Goal: Task Accomplishment & Management: Use online tool/utility

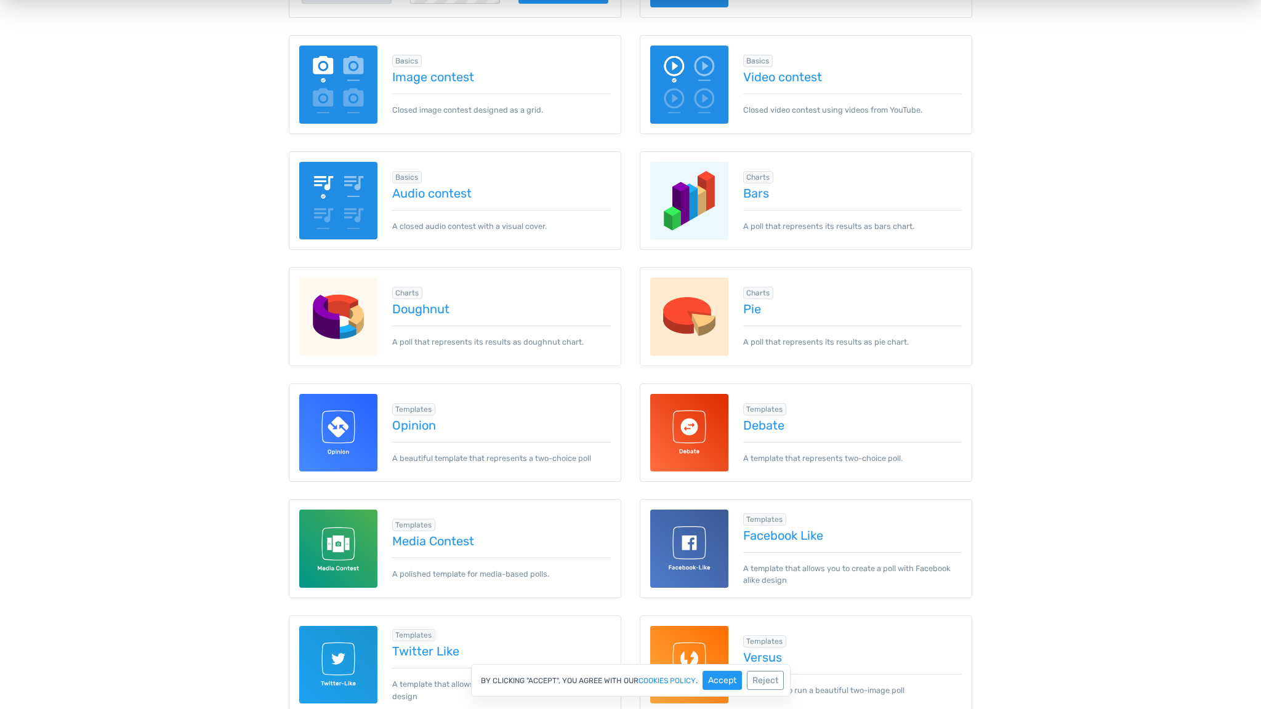
scroll to position [309, 0]
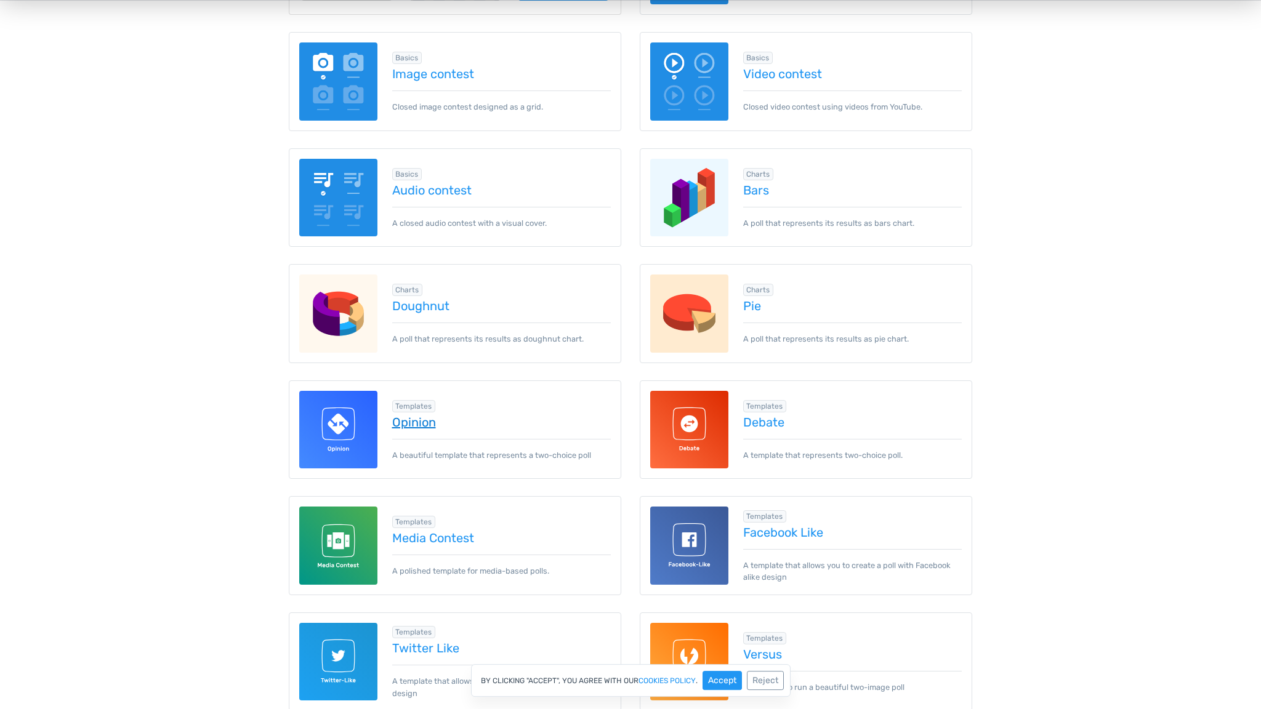
click at [408, 420] on link "Opinion" at bounding box center [501, 423] width 219 height 14
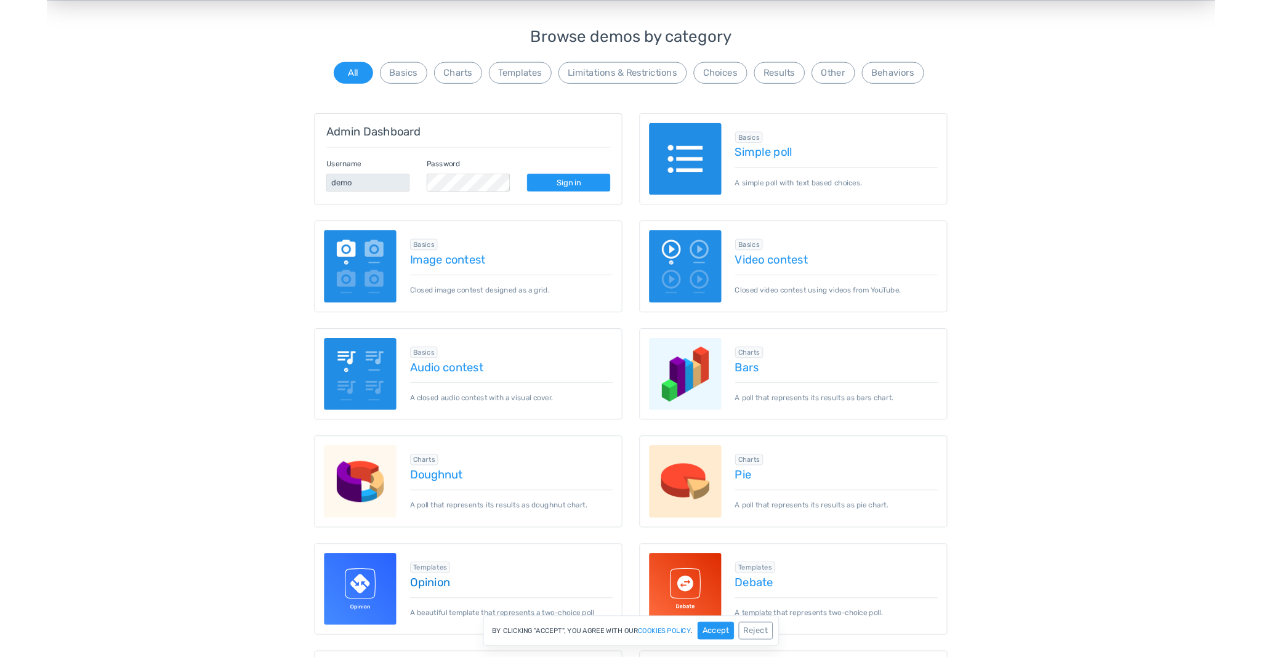
scroll to position [0, 0]
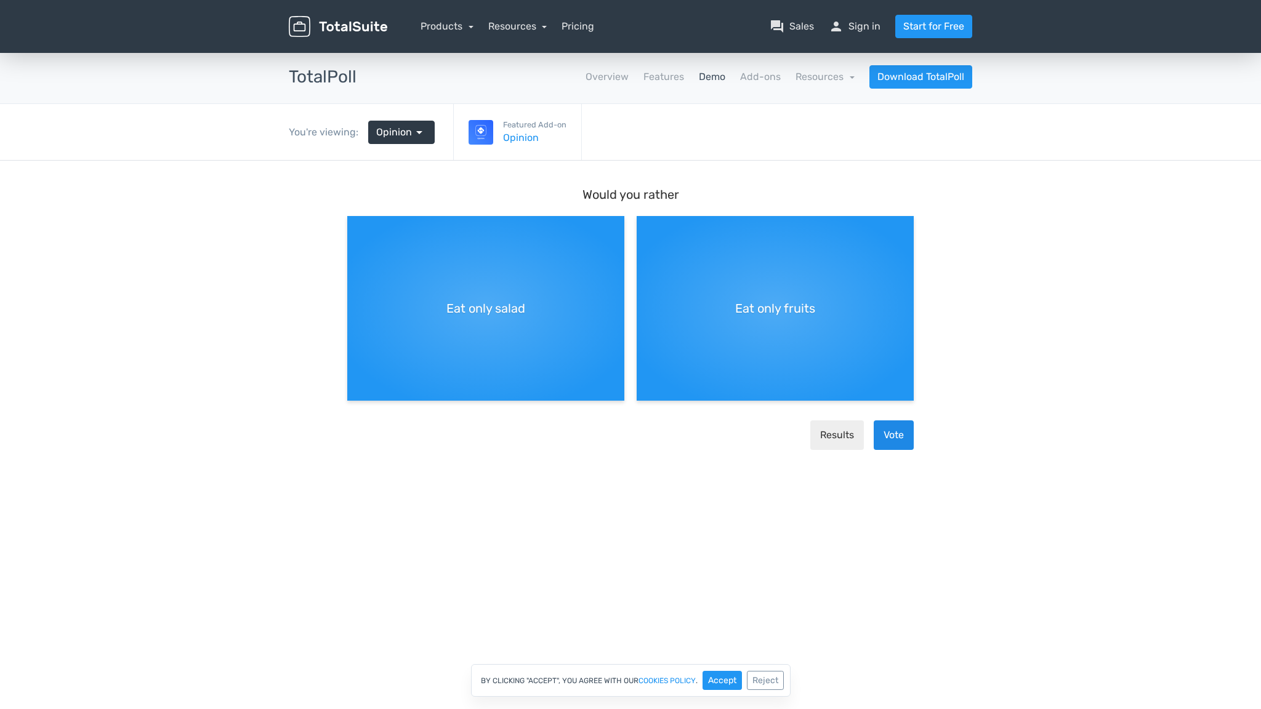
click at [893, 440] on button "Vote" at bounding box center [894, 436] width 40 height 30
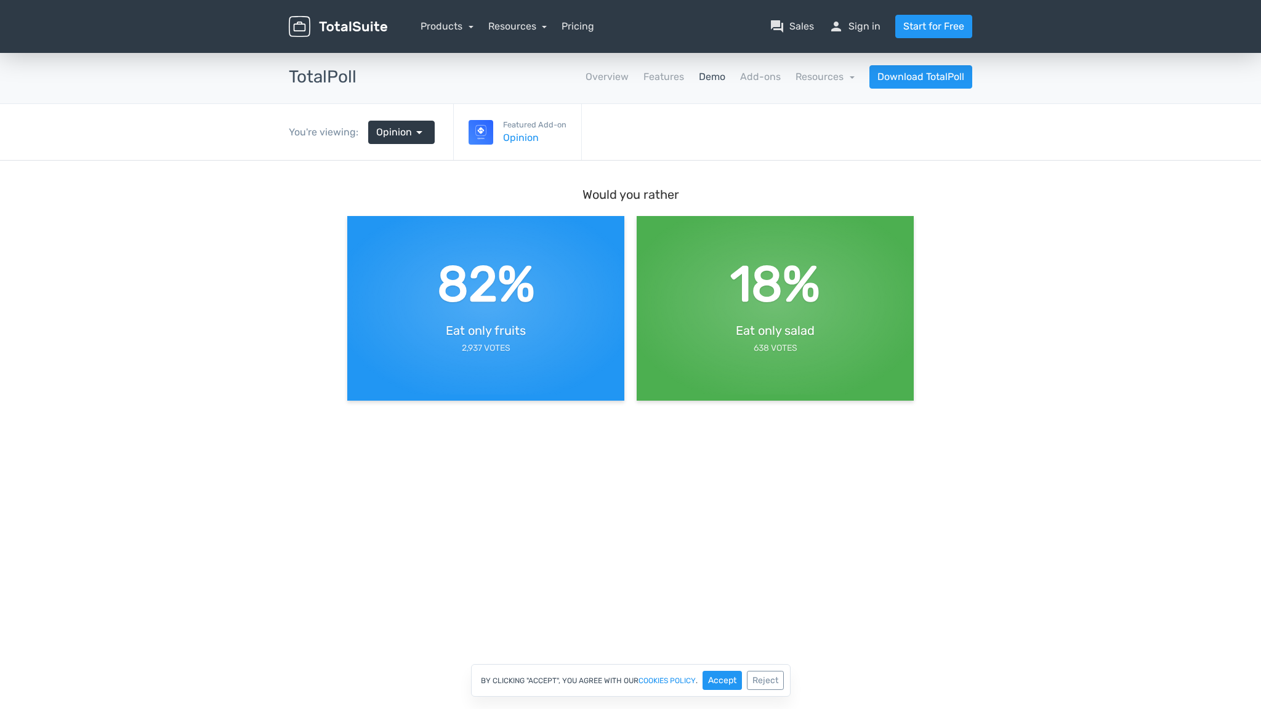
click at [561, 315] on div "82% Eat only fruits 2,937 Votes" at bounding box center [485, 302] width 277 height 185
click at [736, 323] on span "Eat only salad" at bounding box center [775, 330] width 79 height 18
click at [569, 337] on div "82% Eat only fruits 2,937 Votes" at bounding box center [485, 302] width 277 height 185
click at [421, 137] on span "arrow_drop_down" at bounding box center [419, 132] width 15 height 15
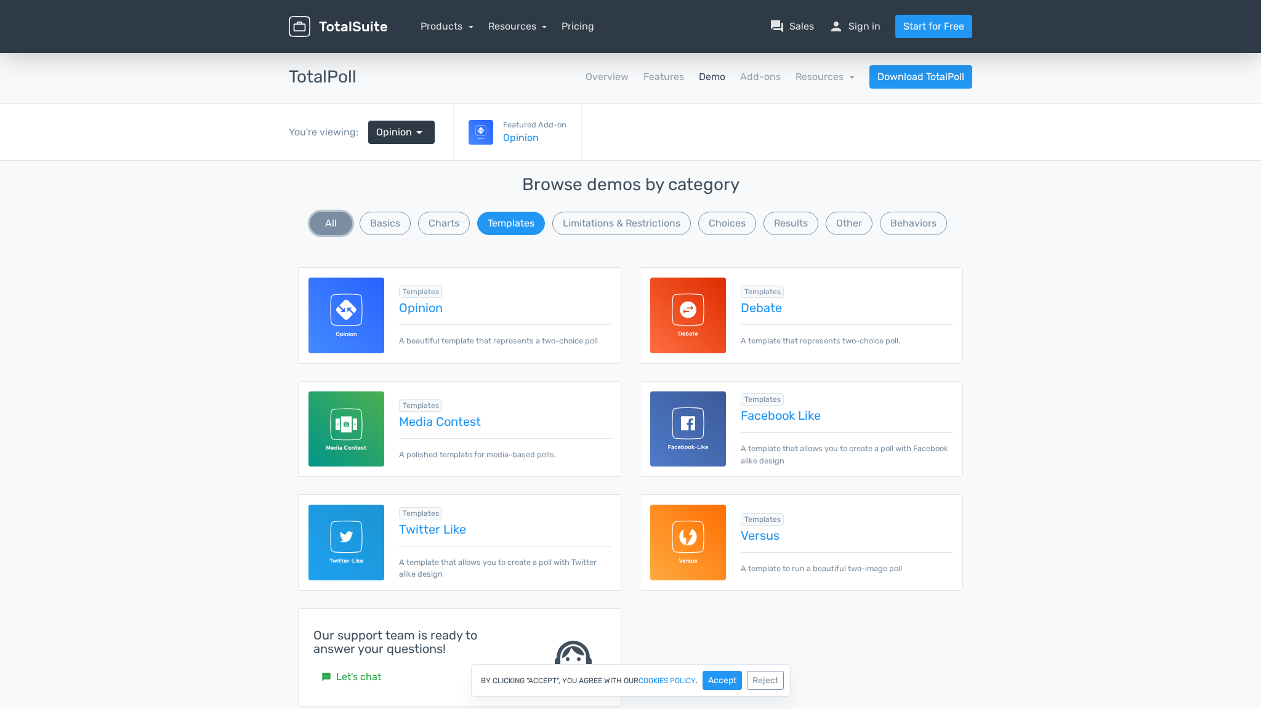
click at [337, 227] on button "All" at bounding box center [331, 223] width 42 height 23
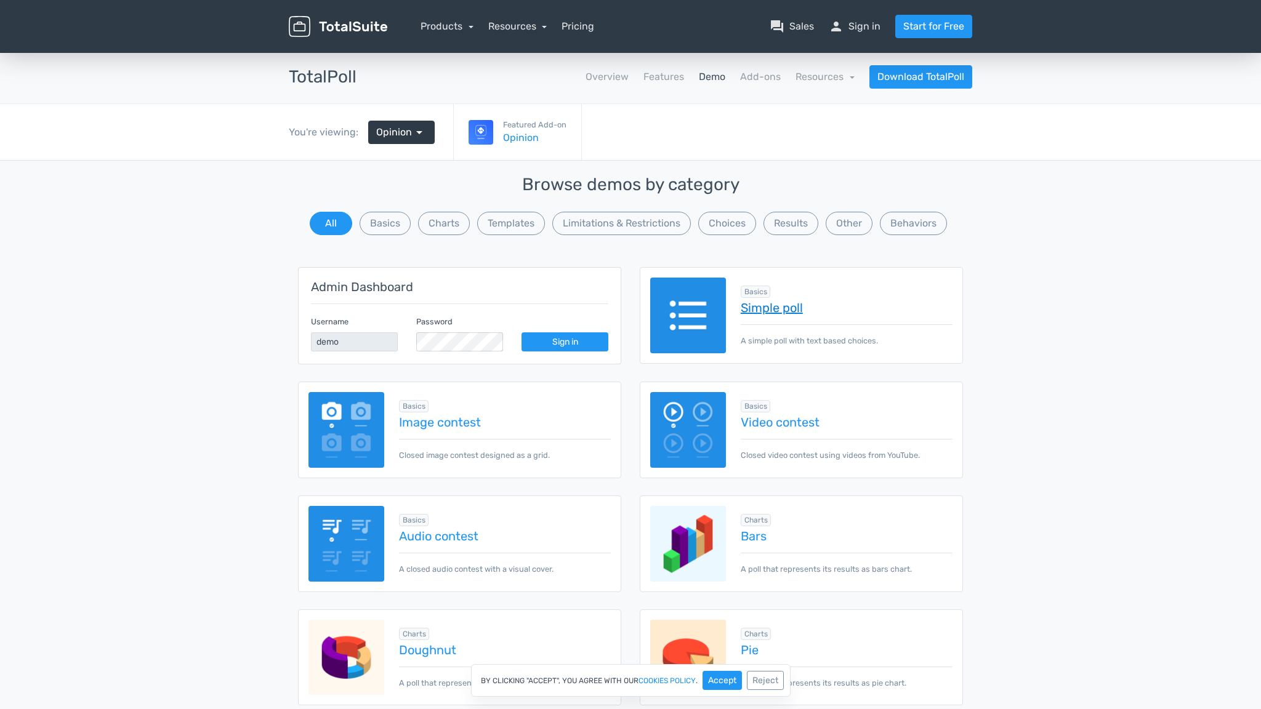
click at [799, 313] on link "Simple poll" at bounding box center [847, 308] width 212 height 14
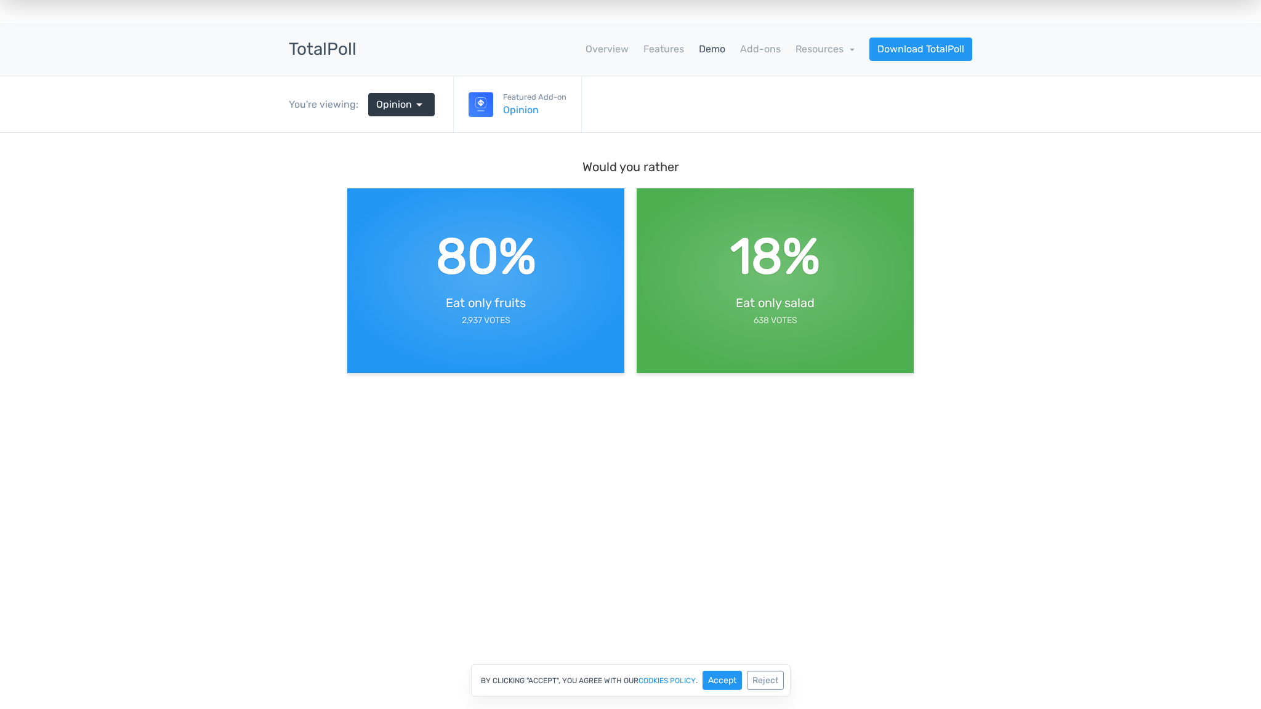
scroll to position [9, 0]
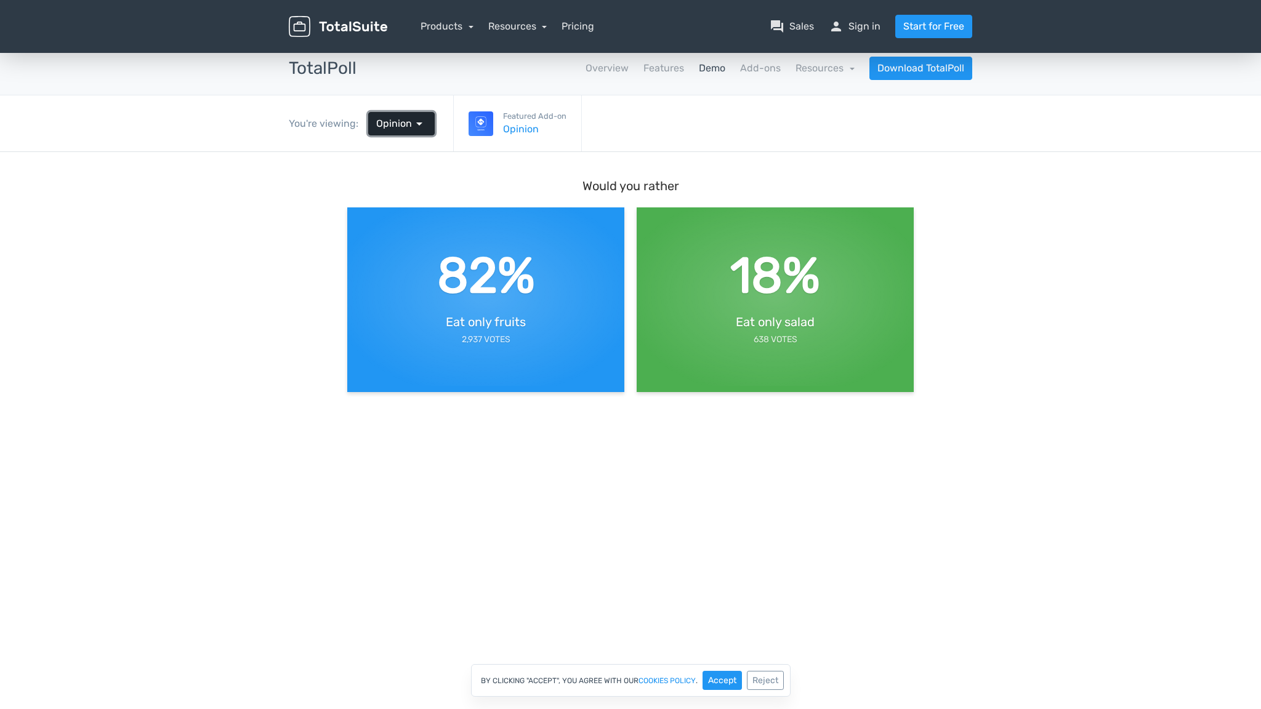
click at [396, 133] on link "Opinion arrow_drop_down" at bounding box center [401, 123] width 66 height 23
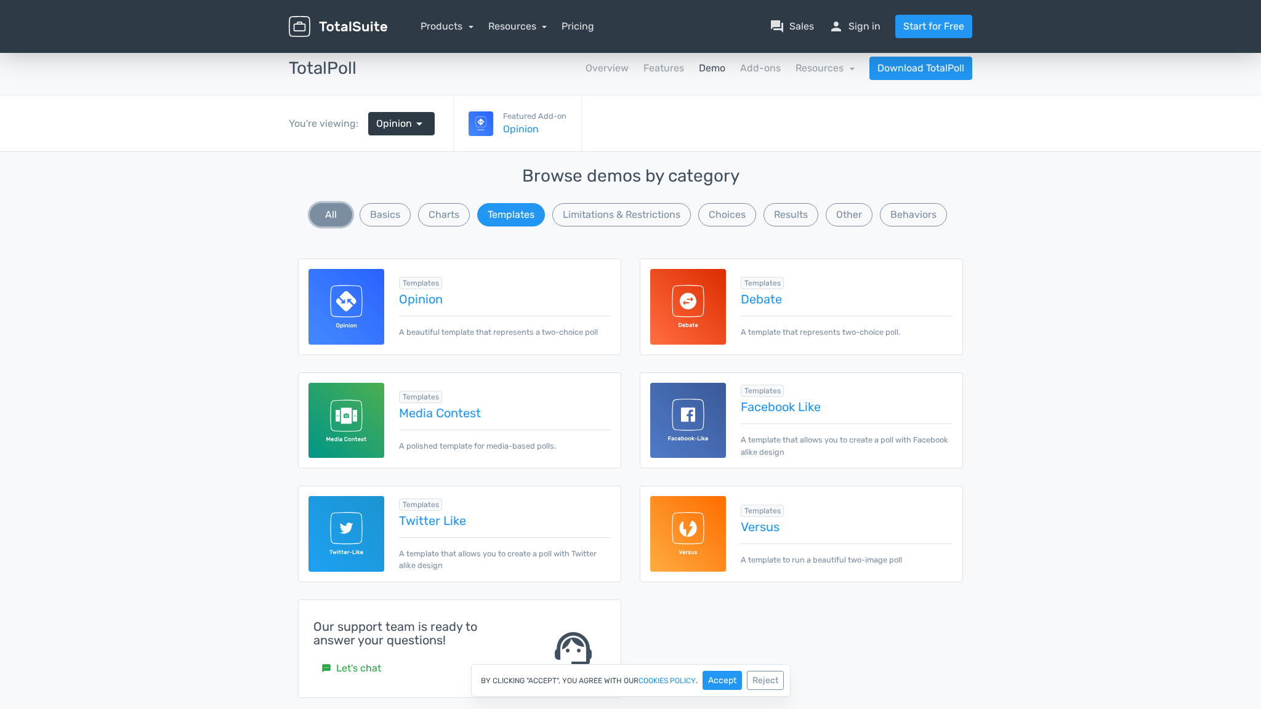
click at [337, 214] on button "All" at bounding box center [331, 214] width 42 height 23
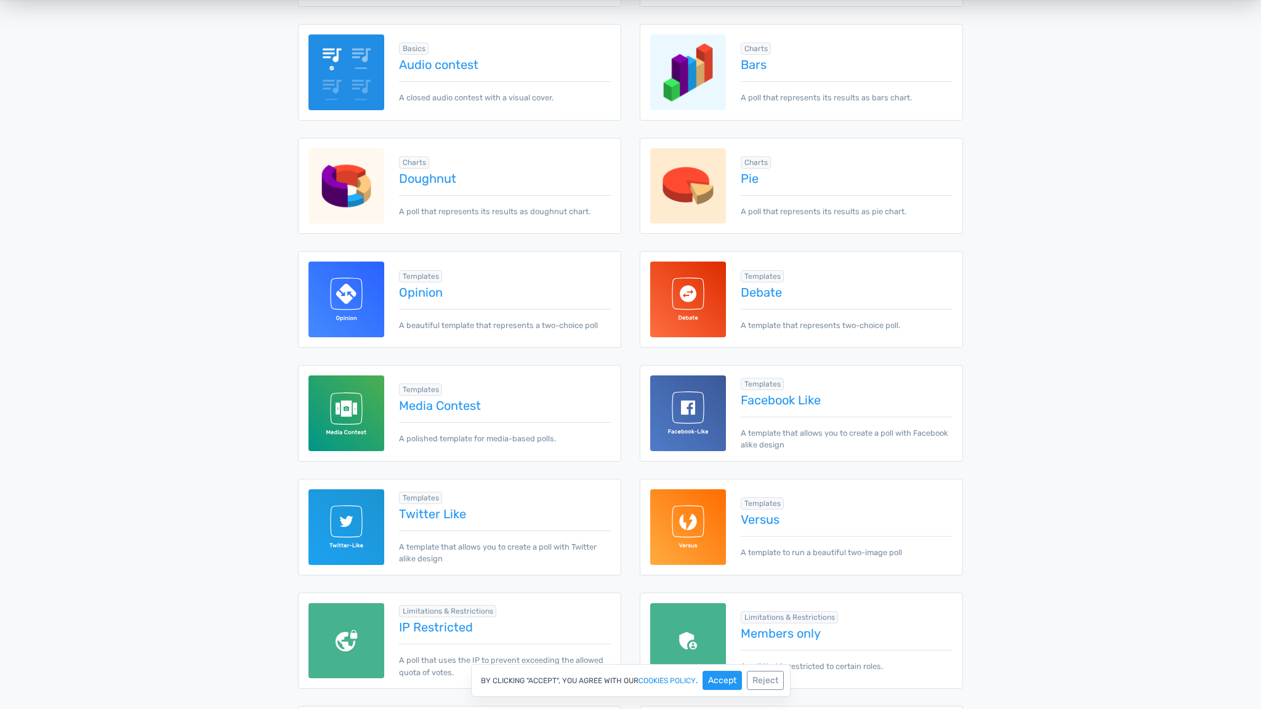
scroll to position [476, 0]
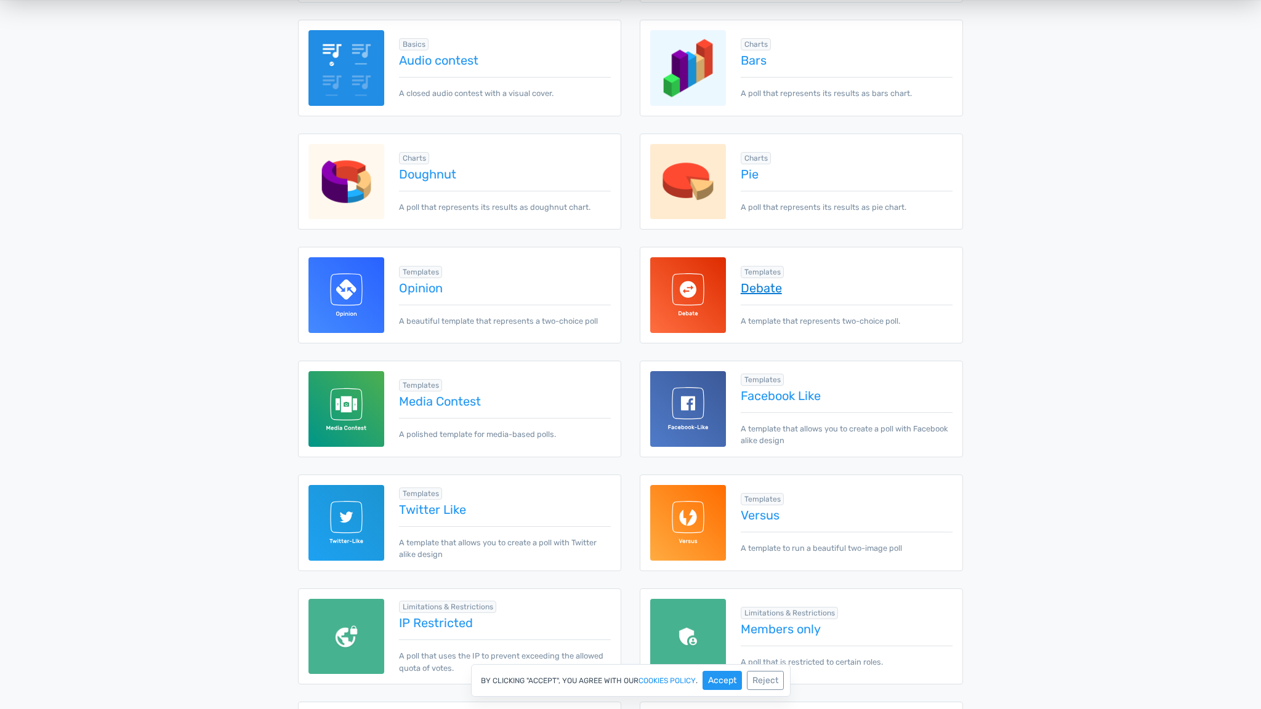
click at [765, 290] on link "Debate" at bounding box center [847, 288] width 212 height 14
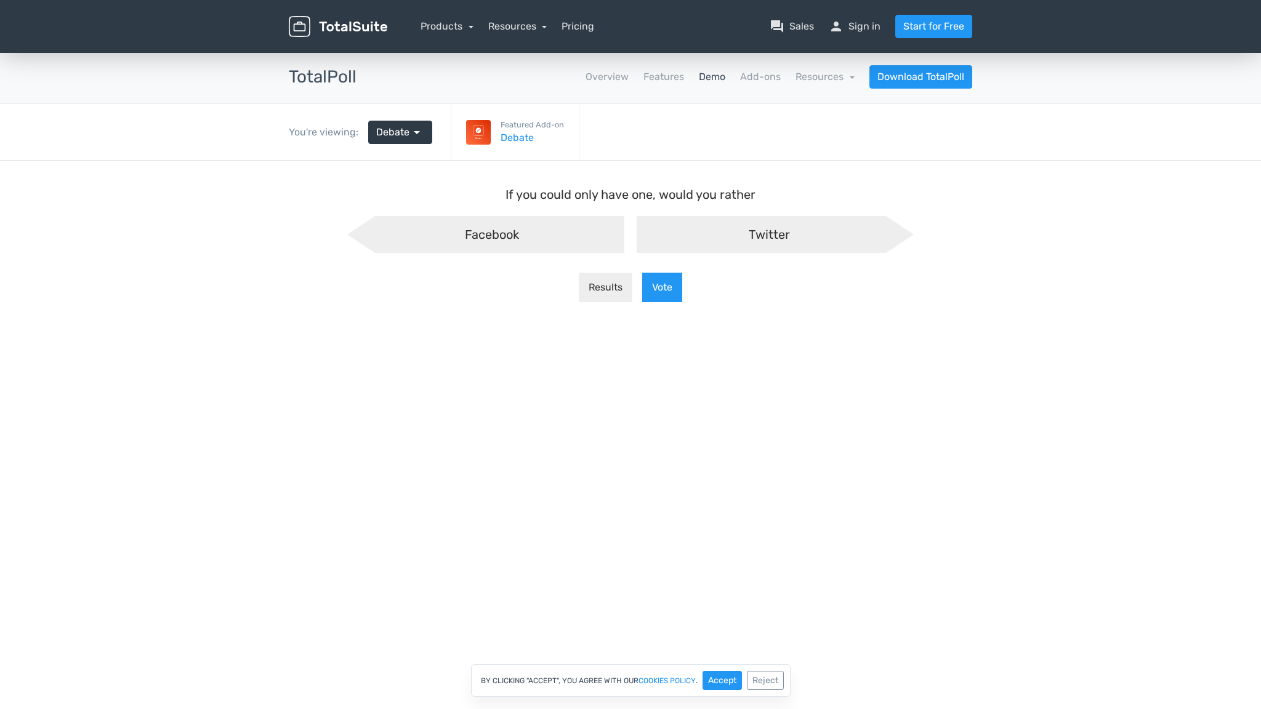
click at [669, 235] on div "Twitter" at bounding box center [775, 234] width 277 height 37
click at [635, 230] on input "Twitter" at bounding box center [631, 226] width 8 height 8
radio input "true"
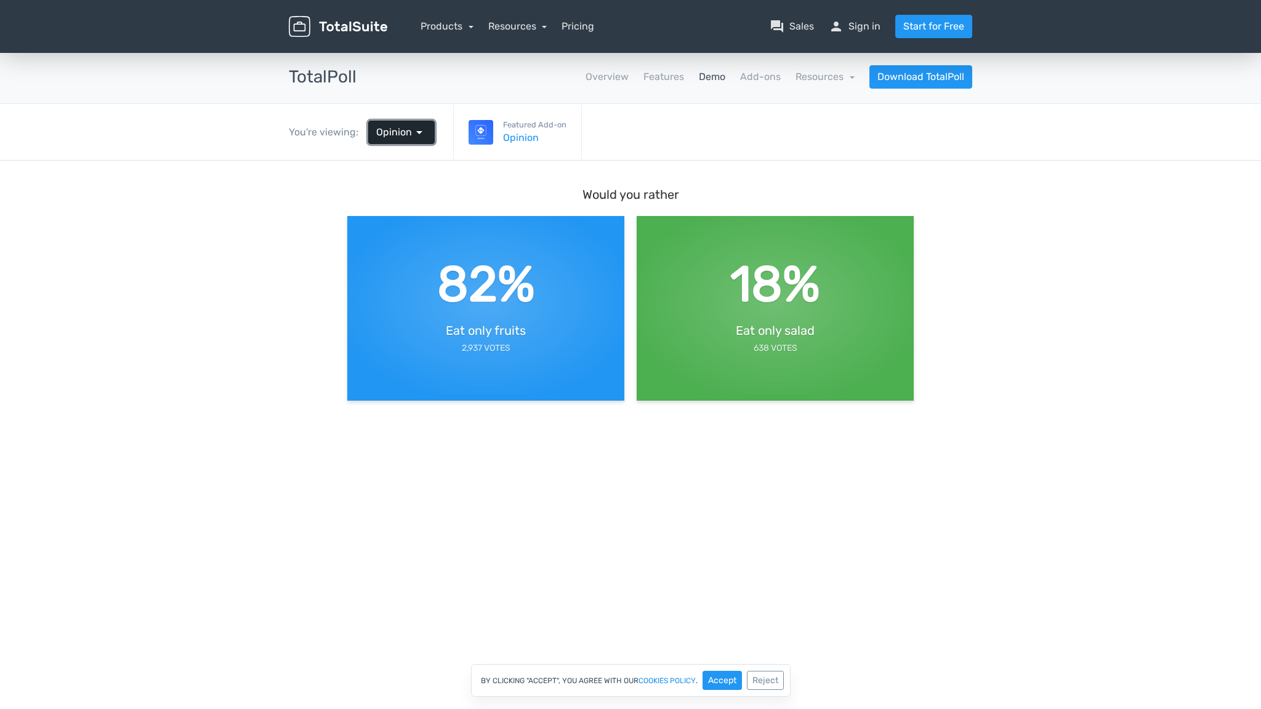
click at [386, 133] on span "Opinion" at bounding box center [394, 132] width 36 height 15
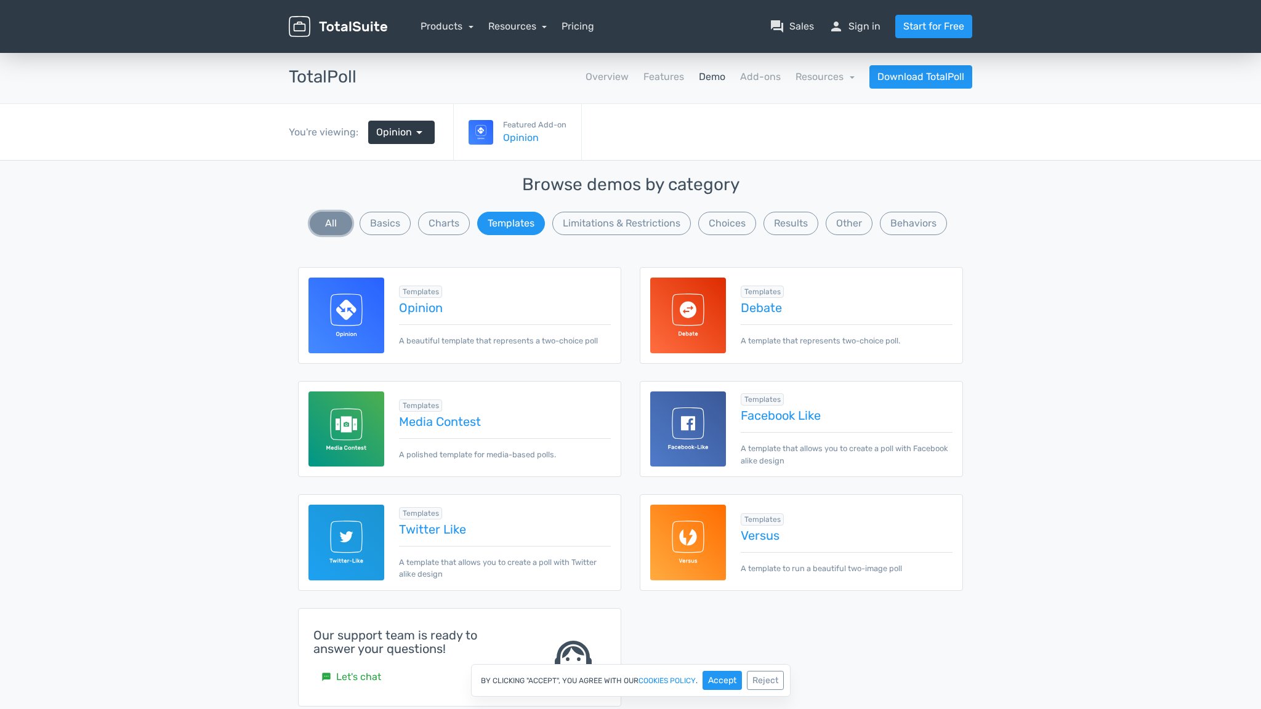
click at [330, 224] on button "All" at bounding box center [331, 223] width 42 height 23
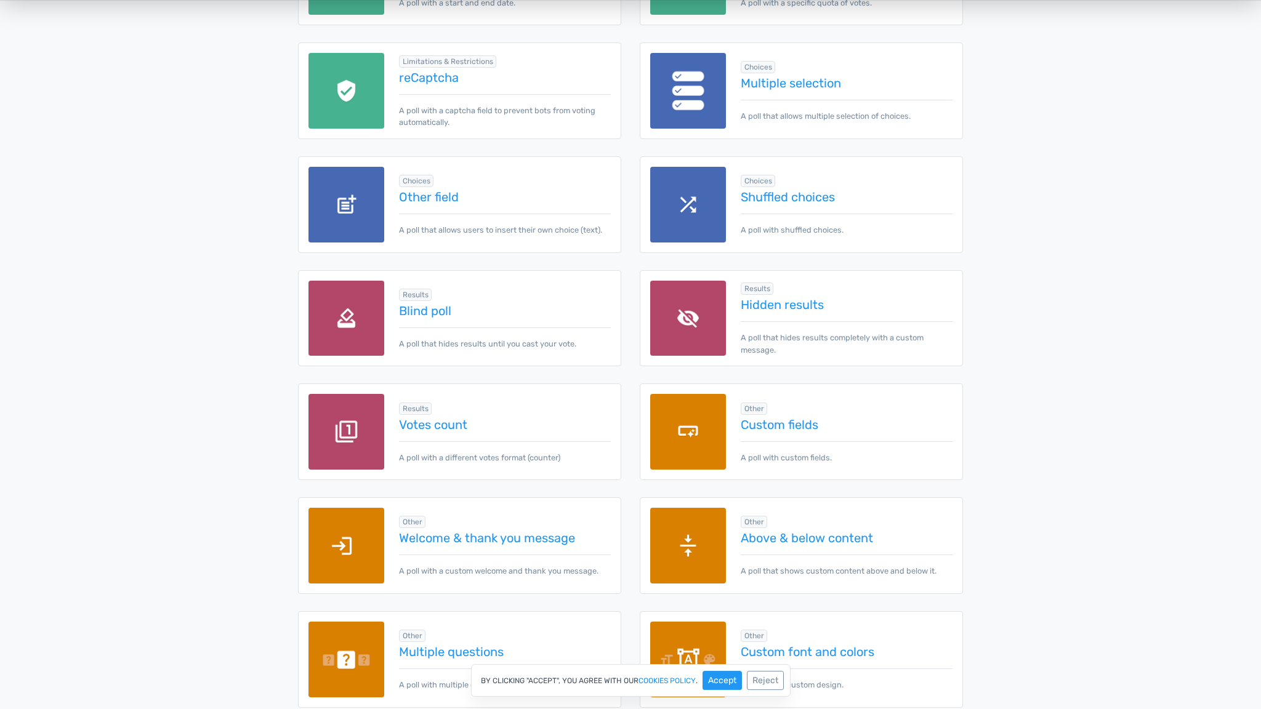
scroll to position [1267, 0]
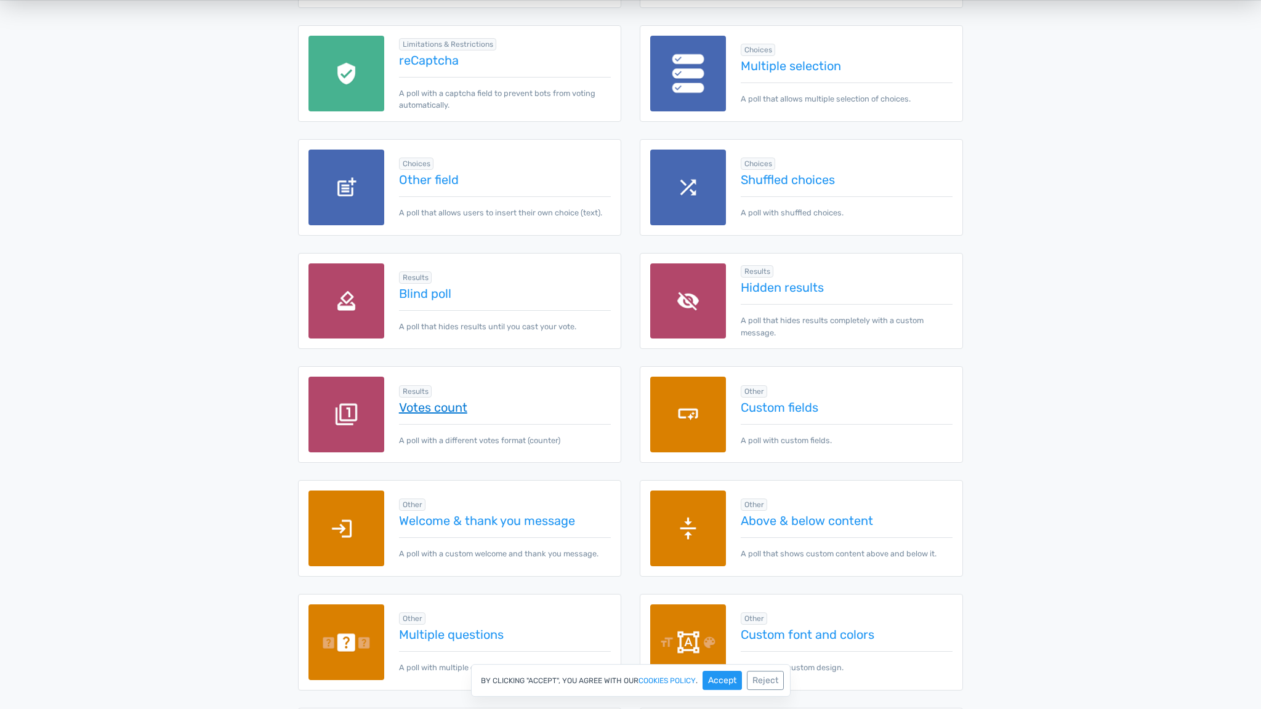
click at [429, 409] on link "Votes count" at bounding box center [505, 408] width 212 height 14
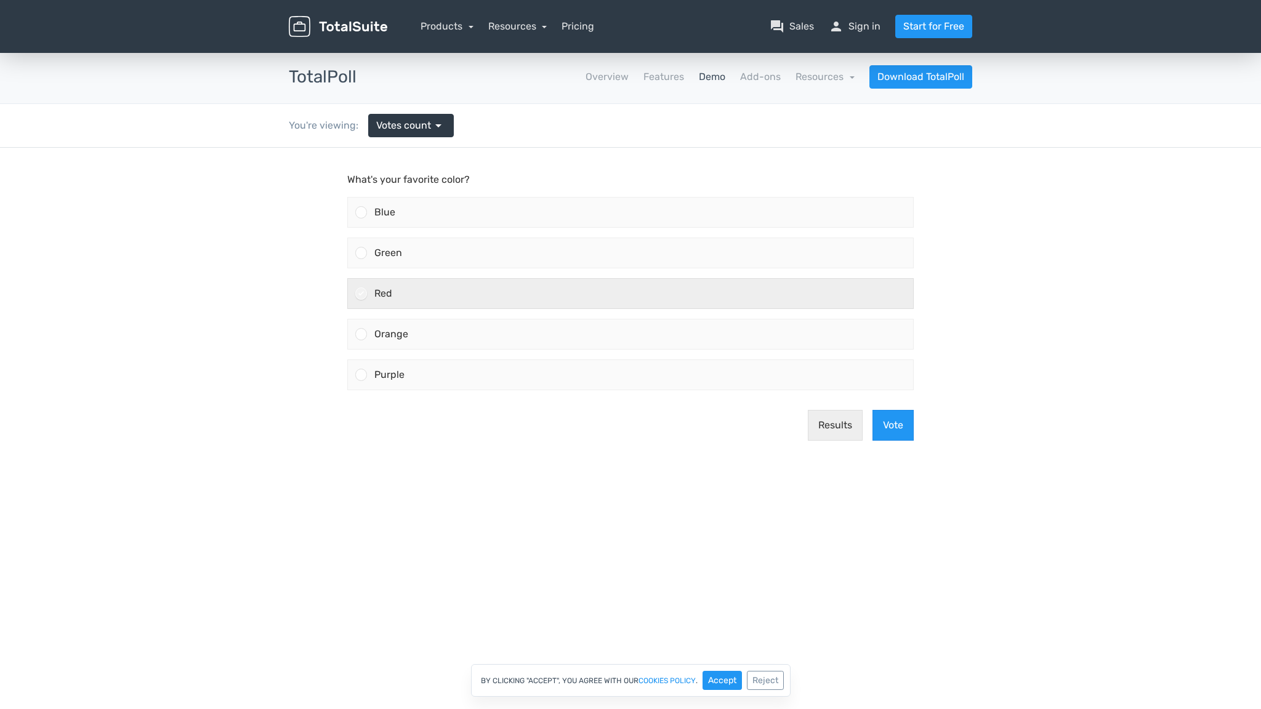
click at [373, 291] on div "Red" at bounding box center [640, 294] width 546 height 30
click at [361, 294] on input "Red" at bounding box center [361, 294] width 0 height 0
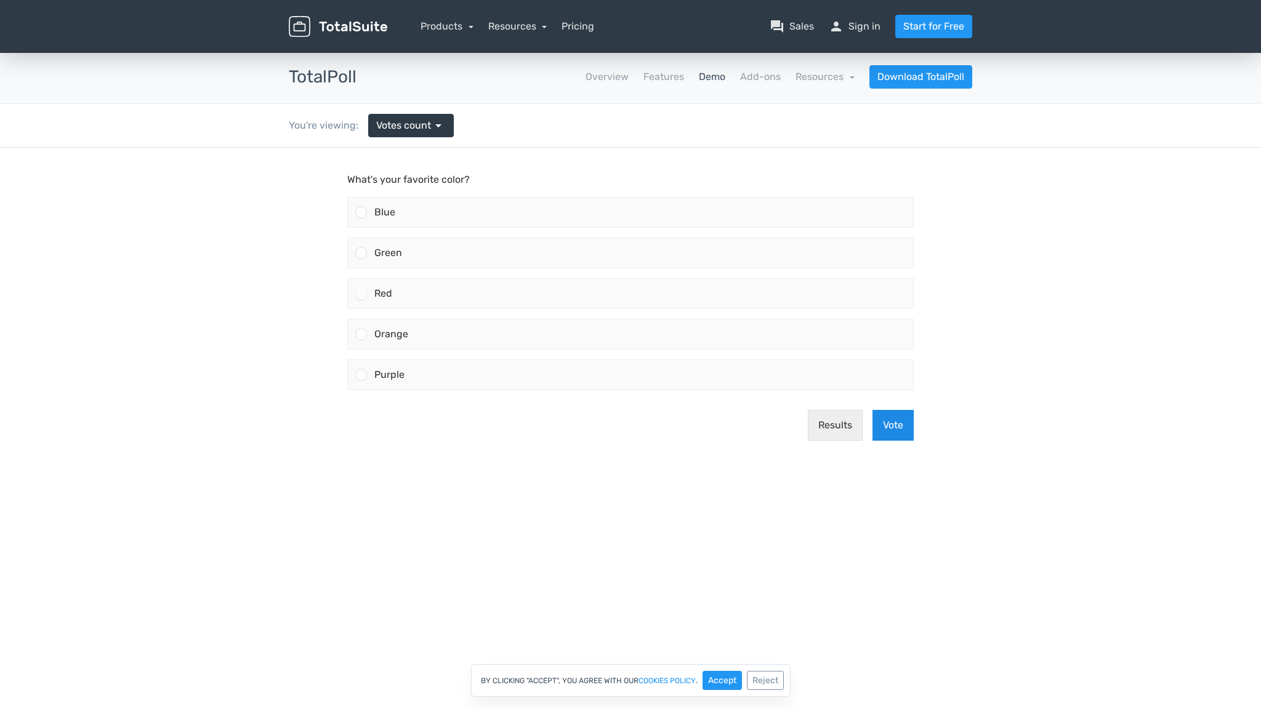
click at [882, 425] on button "Vote" at bounding box center [892, 425] width 41 height 31
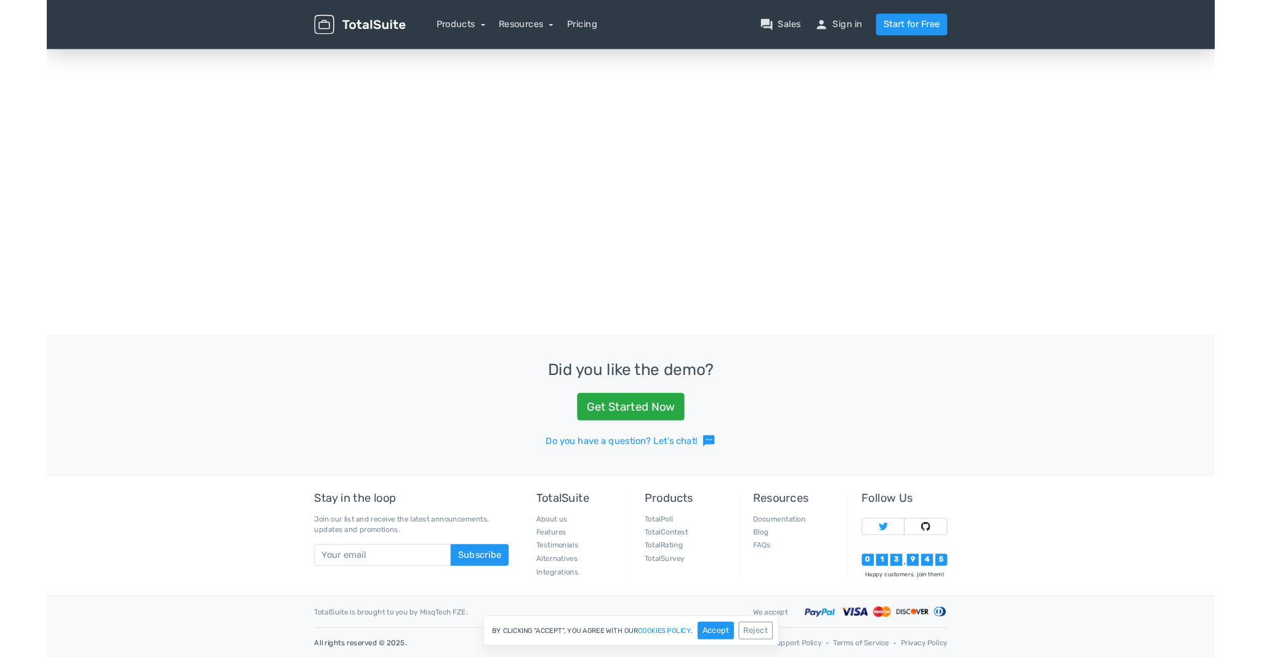
scroll to position [509, 0]
